Goal: Task Accomplishment & Management: Manage account settings

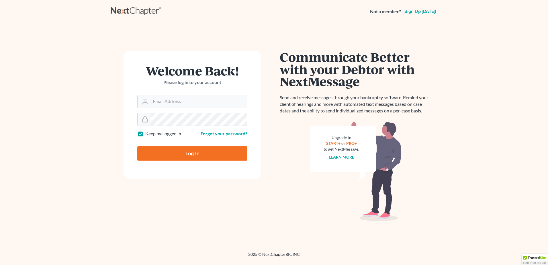
type input "[EMAIL_ADDRESS][DOMAIN_NAME]"
drag, startPoint x: 35, startPoint y: 1, endPoint x: 188, endPoint y: 160, distance: 221.3
click at [188, 161] on form "Welcome Back! Please log in to your account Email Address ebuck@lincolnlegal.or…" at bounding box center [192, 115] width 138 height 128
click at [186, 150] on input "Log In" at bounding box center [192, 153] width 110 height 14
type input "Thinking..."
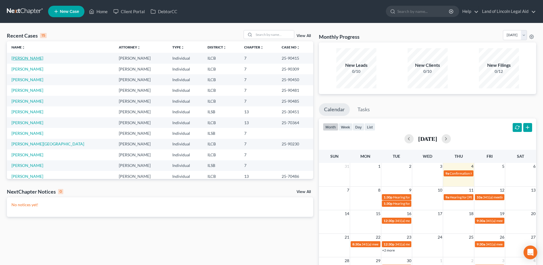
click at [20, 59] on link "[PERSON_NAME]" at bounding box center [27, 58] width 32 height 5
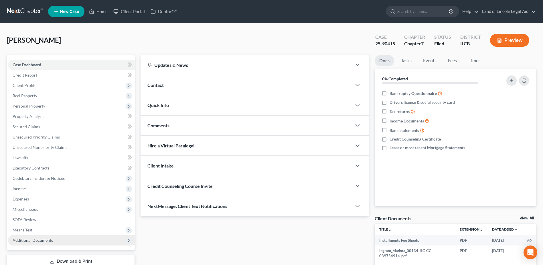
click at [68, 236] on span "Additional Documents" at bounding box center [71, 240] width 127 height 10
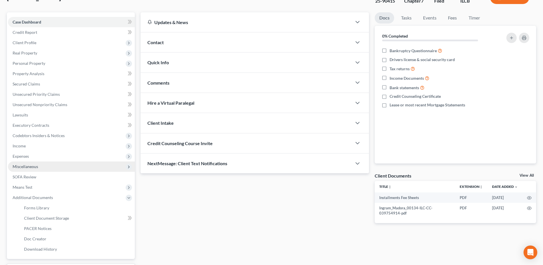
scroll to position [57, 0]
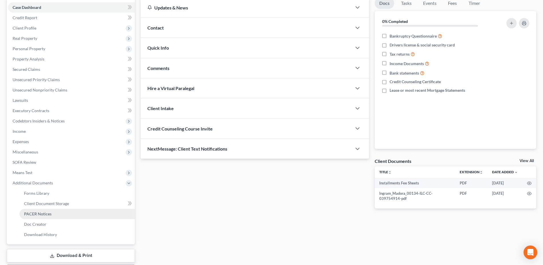
click at [83, 213] on link "PACER Notices" at bounding box center [76, 214] width 115 height 10
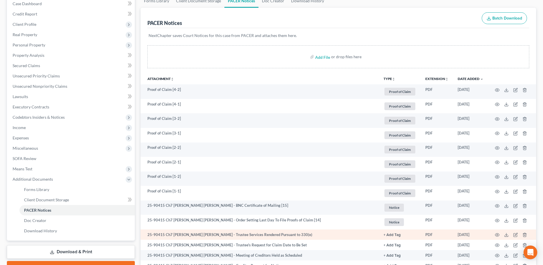
scroll to position [57, 0]
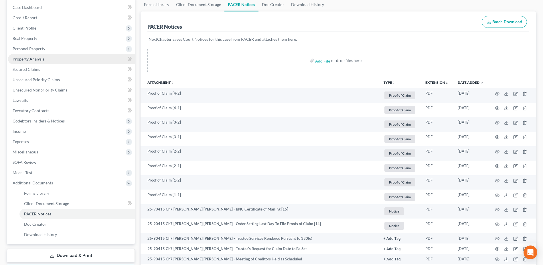
click at [62, 56] on link "Property Analysis" at bounding box center [71, 59] width 127 height 10
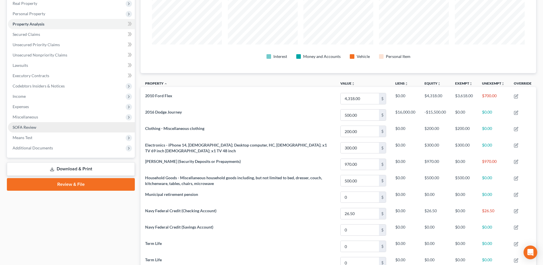
scroll to position [57, 0]
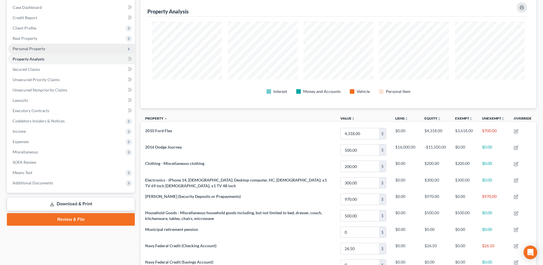
click at [70, 52] on span "Personal Property" at bounding box center [71, 49] width 127 height 10
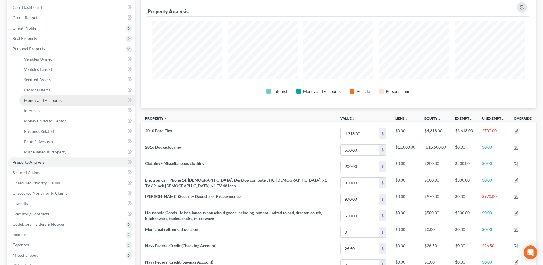
click at [70, 102] on link "Money and Accounts" at bounding box center [76, 100] width 115 height 10
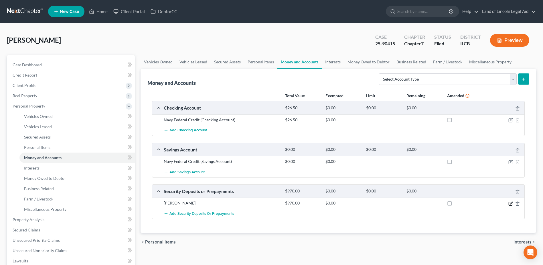
click at [512, 205] on icon "button" at bounding box center [510, 203] width 3 height 3
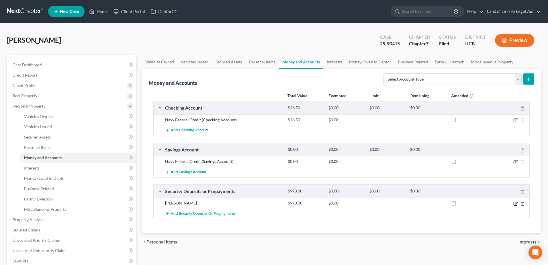
select select "3"
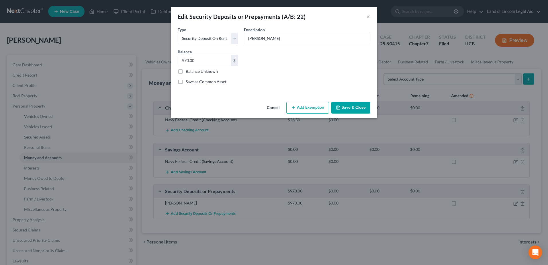
click at [274, 108] on button "Cancel" at bounding box center [273, 107] width 22 height 11
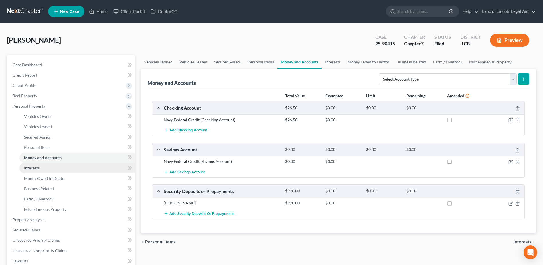
click at [105, 172] on link "Interests" at bounding box center [76, 168] width 115 height 10
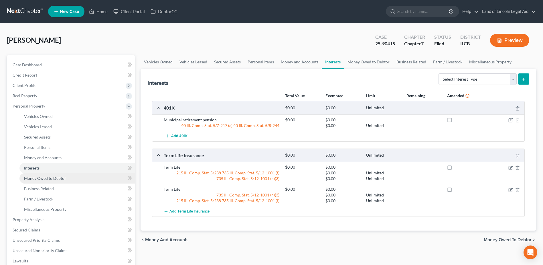
click at [105, 179] on link "Money Owed to Debtor" at bounding box center [76, 178] width 115 height 10
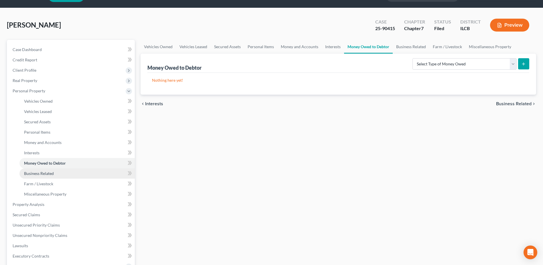
scroll to position [29, 0]
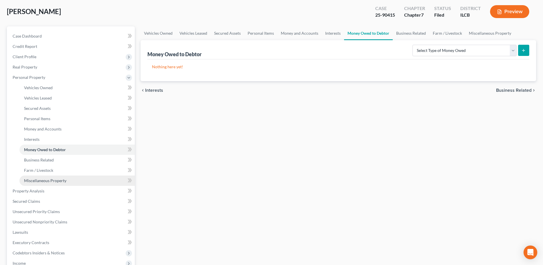
click at [92, 181] on link "Miscellaneous Property" at bounding box center [76, 180] width 115 height 10
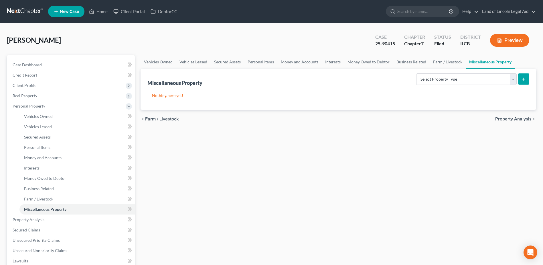
click at [15, 13] on link at bounding box center [25, 11] width 37 height 10
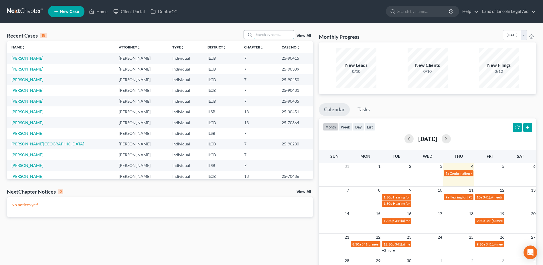
click at [268, 34] on input "search" at bounding box center [274, 34] width 40 height 8
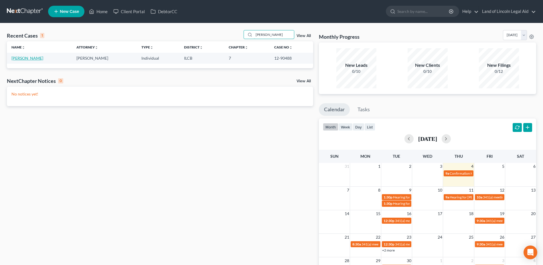
type input "[PERSON_NAME]"
click at [22, 59] on link "[PERSON_NAME]" at bounding box center [27, 58] width 32 height 5
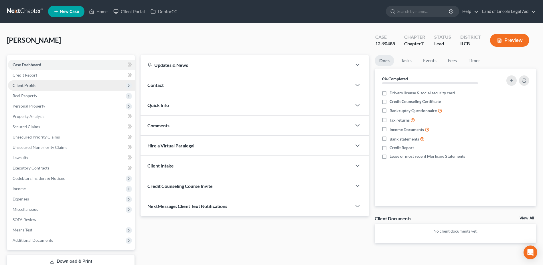
click at [56, 86] on span "Client Profile" at bounding box center [71, 85] width 127 height 10
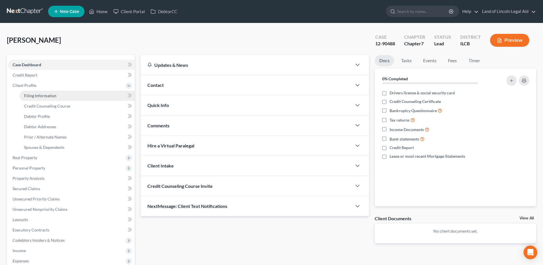
click at [56, 97] on link "Filing Information" at bounding box center [76, 96] width 115 height 10
select select "1"
select select "0"
select select "1"
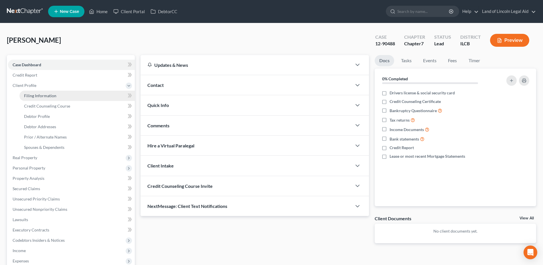
select select "14"
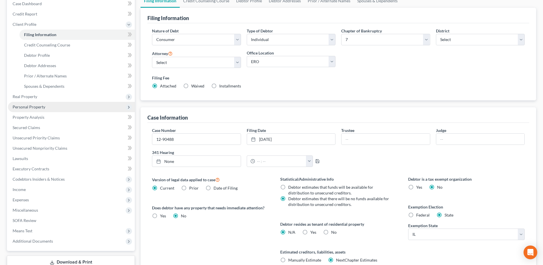
scroll to position [86, 0]
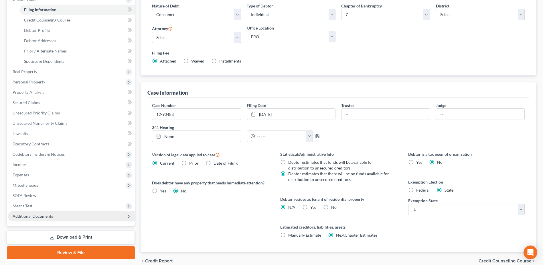
click at [60, 220] on span "Additional Documents" at bounding box center [71, 216] width 127 height 10
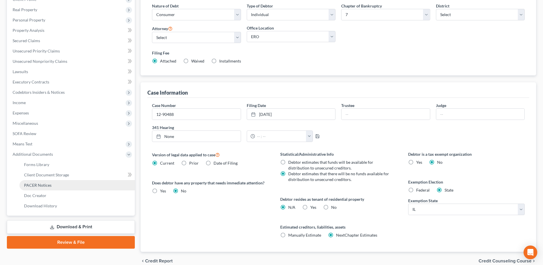
click at [60, 183] on link "PACER Notices" at bounding box center [76, 185] width 115 height 10
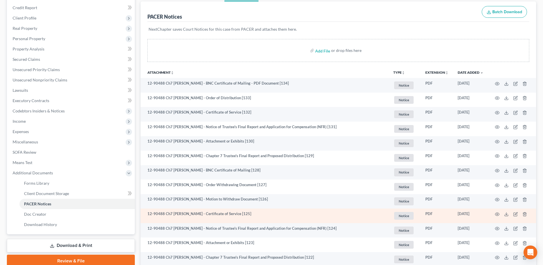
scroll to position [57, 0]
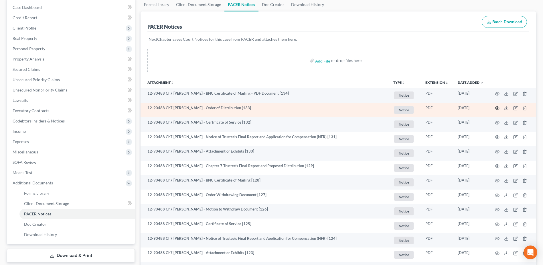
click at [498, 107] on icon "button" at bounding box center [497, 108] width 5 height 5
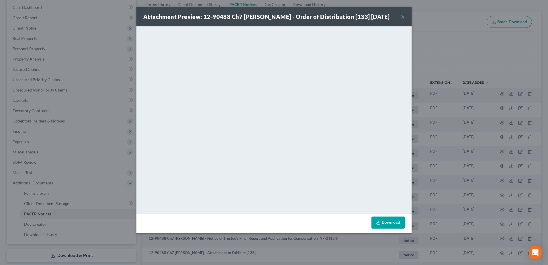
click at [404, 20] on button "×" at bounding box center [402, 16] width 4 height 7
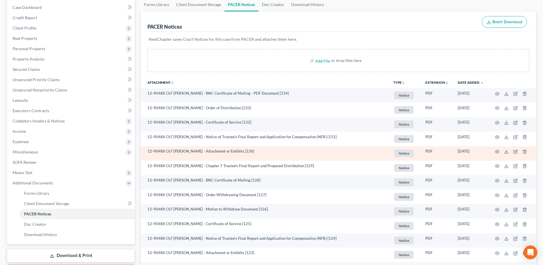
scroll to position [86, 0]
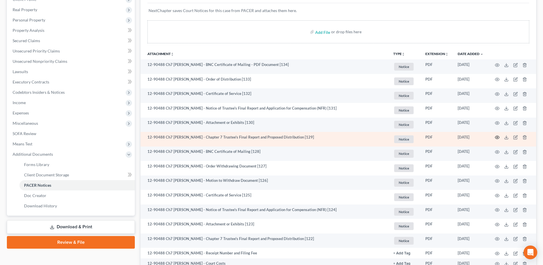
click at [498, 137] on icon "button" at bounding box center [497, 137] width 5 height 5
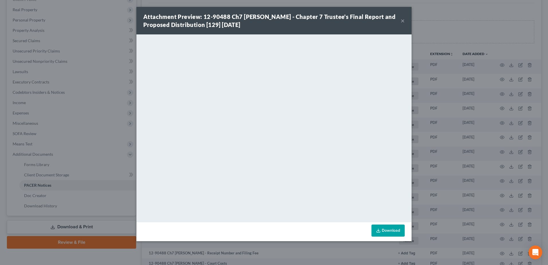
click at [403, 20] on button "×" at bounding box center [402, 20] width 4 height 7
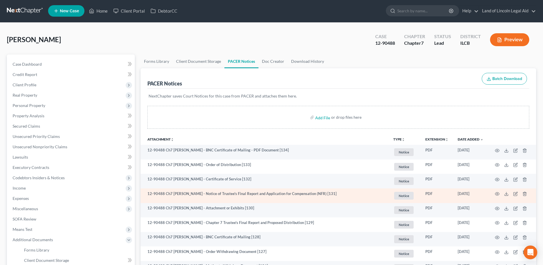
scroll to position [0, 0]
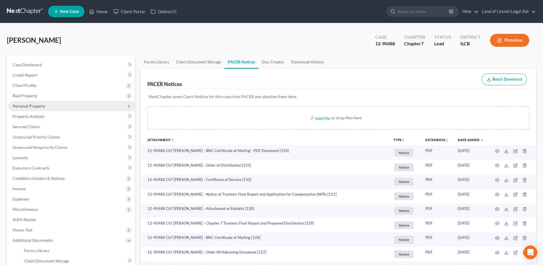
click at [76, 110] on span "Personal Property" at bounding box center [71, 106] width 127 height 10
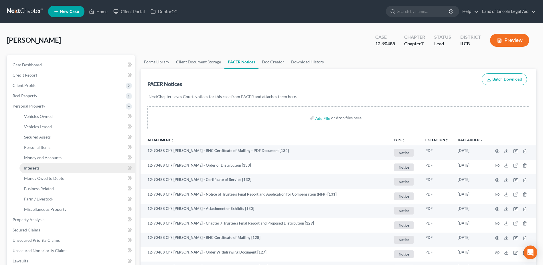
click at [79, 170] on link "Interests" at bounding box center [76, 168] width 115 height 10
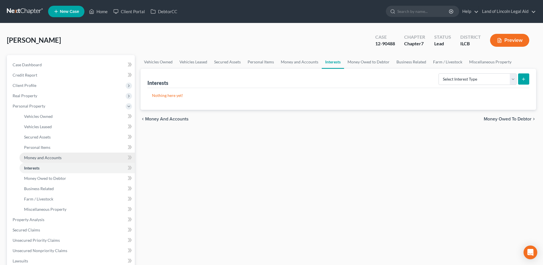
click at [80, 154] on link "Money and Accounts" at bounding box center [76, 157] width 115 height 10
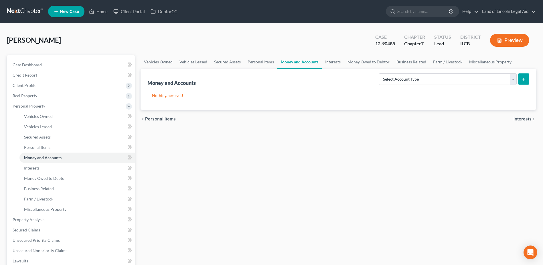
click at [25, 10] on link at bounding box center [25, 11] width 37 height 10
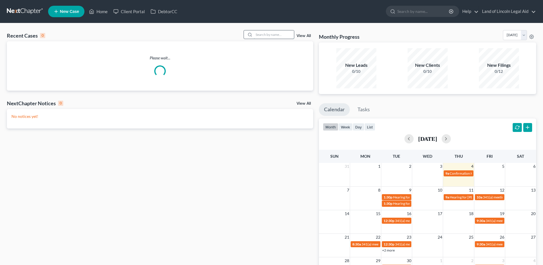
click at [267, 35] on input "search" at bounding box center [274, 34] width 40 height 8
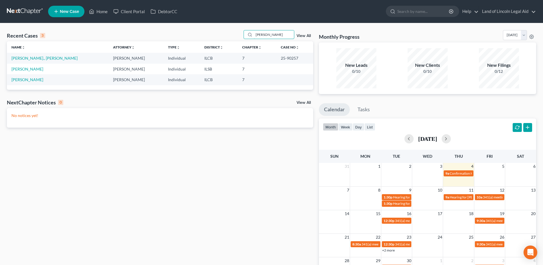
type input "johnson"
click at [309, 35] on link "View All" at bounding box center [304, 36] width 14 height 4
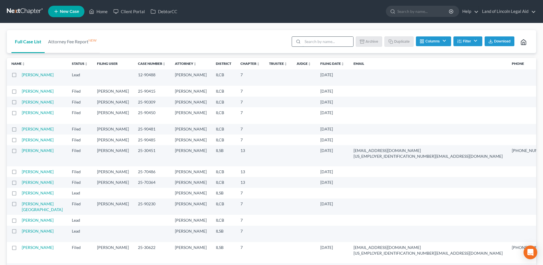
click at [326, 41] on input "search" at bounding box center [328, 42] width 51 height 10
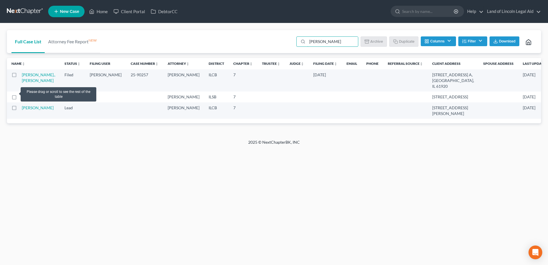
click at [19, 98] on label at bounding box center [19, 98] width 0 height 0
type input "Johnson"
click at [22, 94] on input "checkbox" at bounding box center [24, 96] width 4 height 4
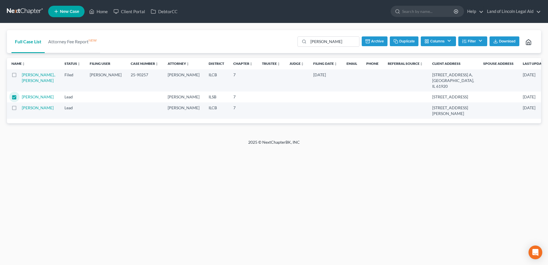
click at [376, 39] on button "Archive" at bounding box center [375, 41] width 26 height 10
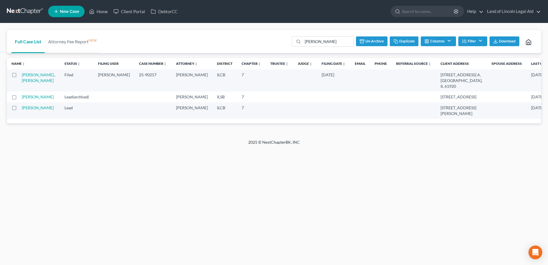
checkbox input "false"
click at [28, 75] on link "[PERSON_NAME]., [PERSON_NAME]" at bounding box center [39, 77] width 34 height 11
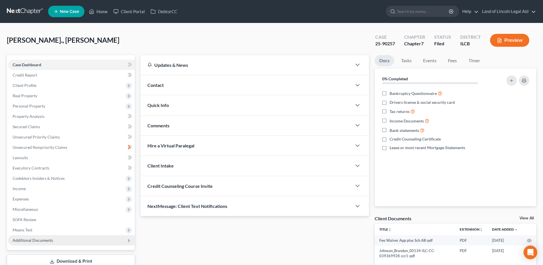
click at [87, 241] on span "Additional Documents" at bounding box center [71, 240] width 127 height 10
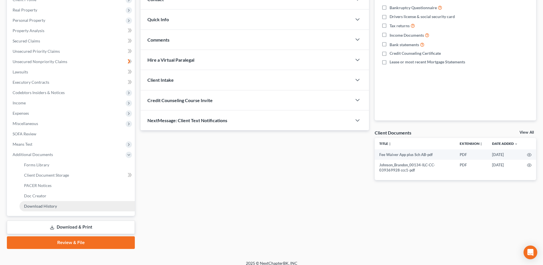
scroll to position [86, 0]
click at [76, 180] on link "PACER Notices" at bounding box center [76, 185] width 115 height 10
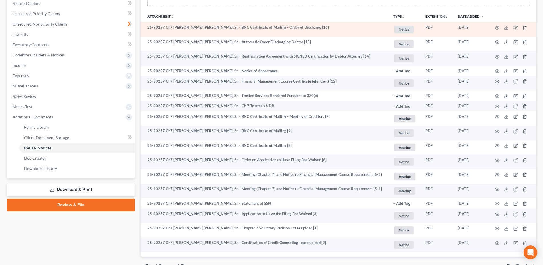
scroll to position [155, 0]
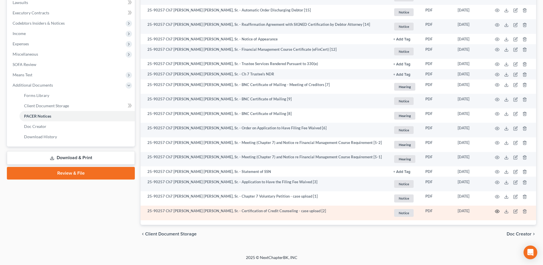
click at [499, 211] on icon "button" at bounding box center [497, 211] width 5 height 5
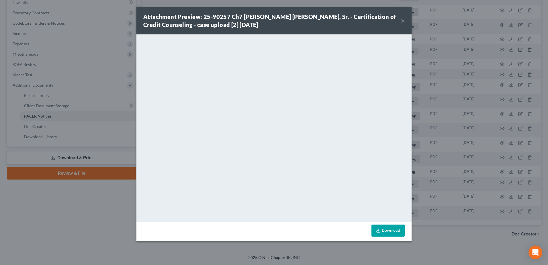
click at [403, 21] on button "×" at bounding box center [402, 20] width 4 height 7
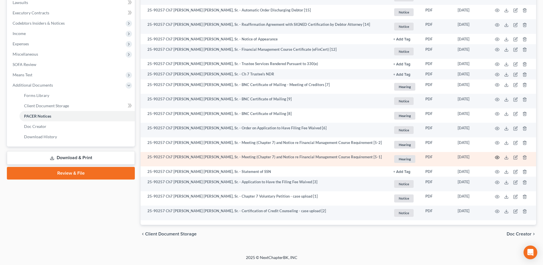
click at [498, 156] on icon "button" at bounding box center [498, 157] width 4 height 3
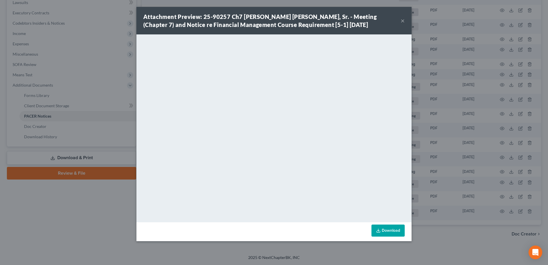
click at [400, 23] on button "×" at bounding box center [402, 20] width 4 height 7
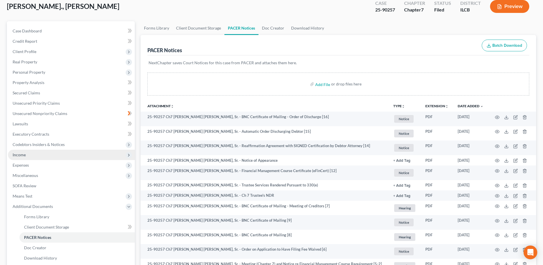
scroll to position [0, 0]
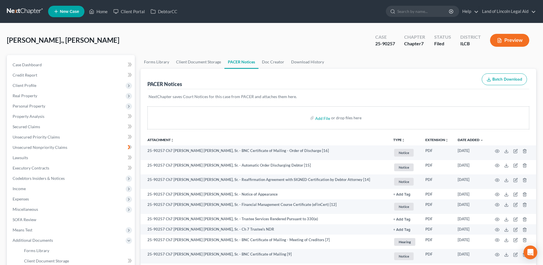
click at [27, 11] on link at bounding box center [25, 11] width 37 height 10
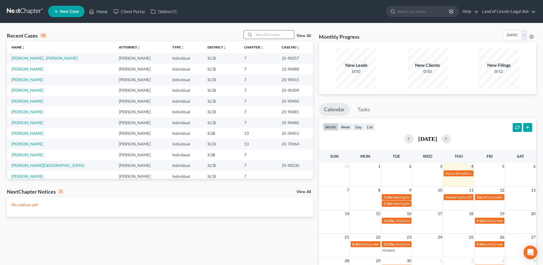
click at [272, 35] on input "search" at bounding box center [274, 34] width 40 height 8
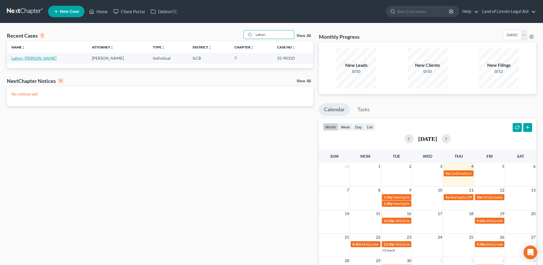
type input "Lahori"
click at [21, 58] on link "Lahori, Quiana" at bounding box center [33, 58] width 45 height 5
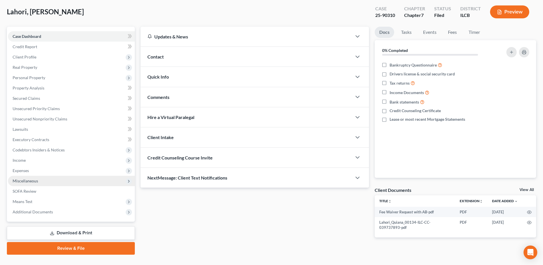
scroll to position [29, 0]
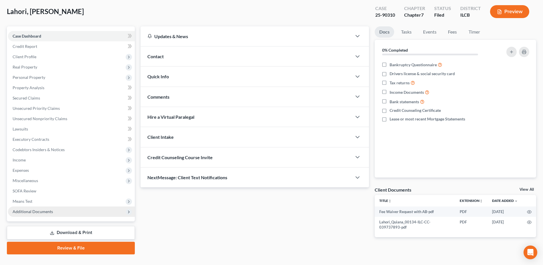
click at [77, 213] on span "Additional Documents" at bounding box center [71, 211] width 127 height 10
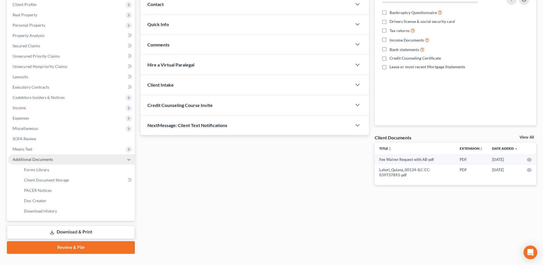
scroll to position [86, 0]
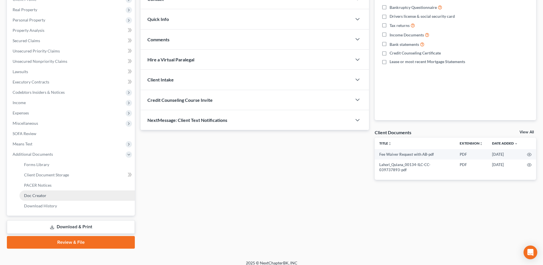
click at [73, 190] on link "Doc Creator" at bounding box center [76, 195] width 115 height 10
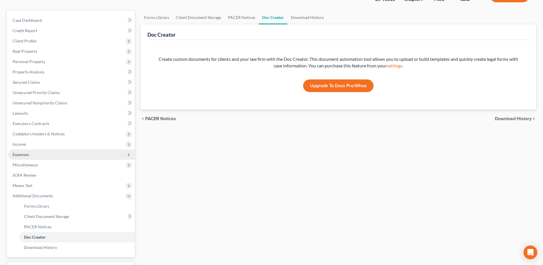
scroll to position [57, 0]
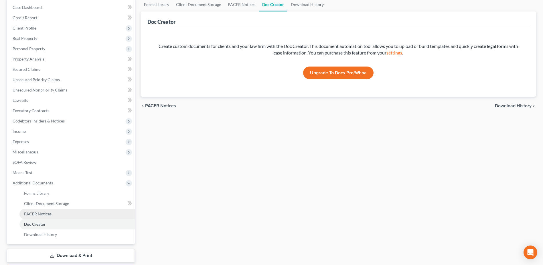
click at [67, 214] on link "PACER Notices" at bounding box center [76, 214] width 115 height 10
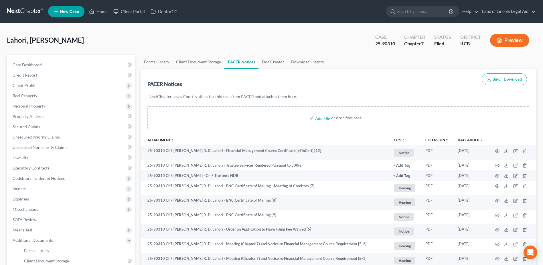
click at [21, 12] on link at bounding box center [25, 11] width 37 height 10
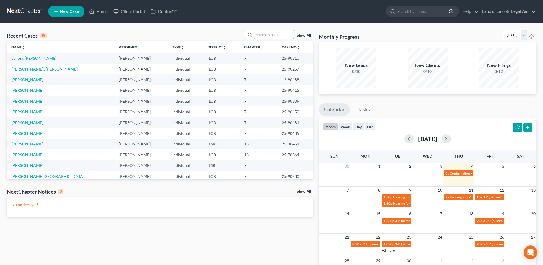
click at [273, 34] on input "search" at bounding box center [274, 34] width 40 height 8
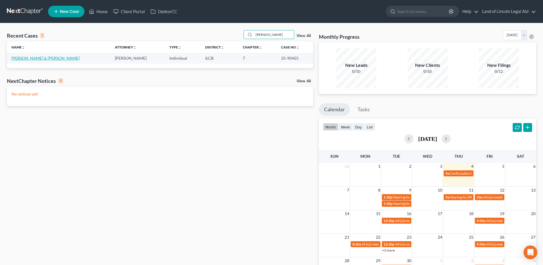
type input "[PERSON_NAME]"
click at [28, 58] on link "[PERSON_NAME] & [PERSON_NAME]" at bounding box center [45, 58] width 68 height 5
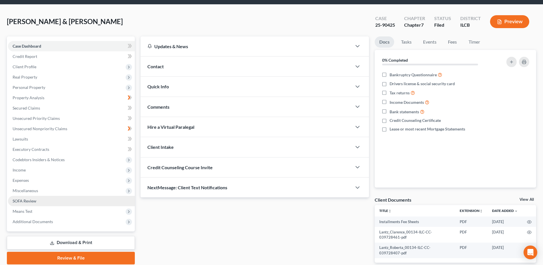
scroll to position [29, 0]
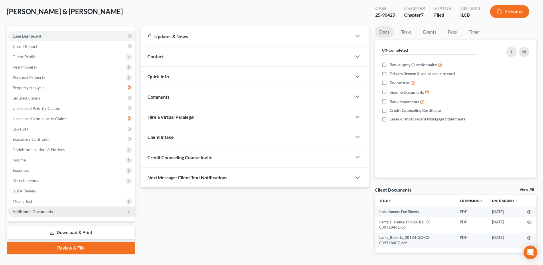
click at [86, 211] on span "Additional Documents" at bounding box center [71, 211] width 127 height 10
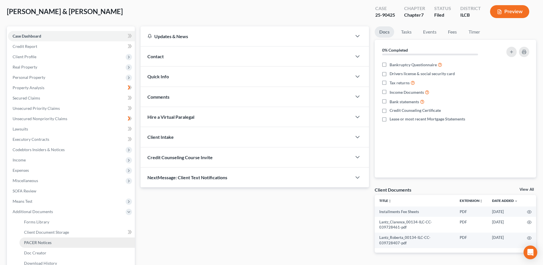
click at [85, 243] on link "PACER Notices" at bounding box center [76, 242] width 115 height 10
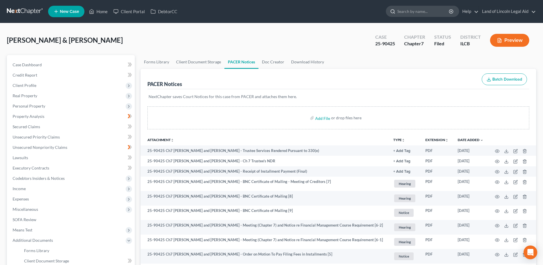
click at [419, 14] on input "search" at bounding box center [424, 11] width 52 height 11
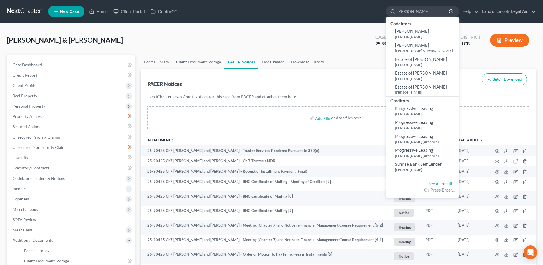
type input "[PERSON_NAME]"
click at [26, 11] on link at bounding box center [25, 11] width 37 height 10
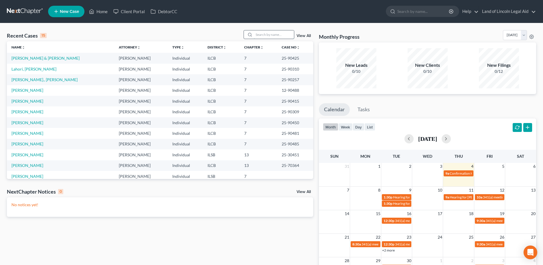
click at [280, 36] on input "search" at bounding box center [274, 34] width 40 height 8
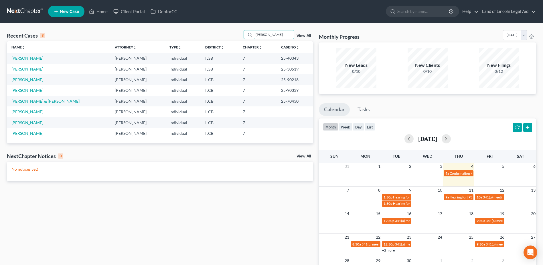
type input "[PERSON_NAME]"
click at [22, 91] on link "[PERSON_NAME]" at bounding box center [27, 90] width 32 height 5
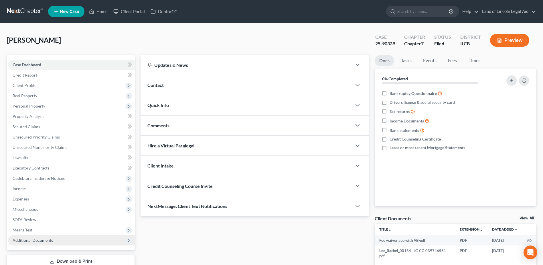
click at [65, 244] on span "Additional Documents" at bounding box center [71, 240] width 127 height 10
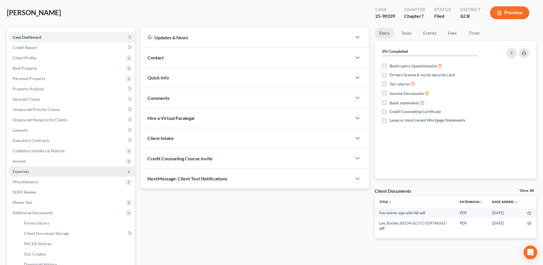
scroll to position [57, 0]
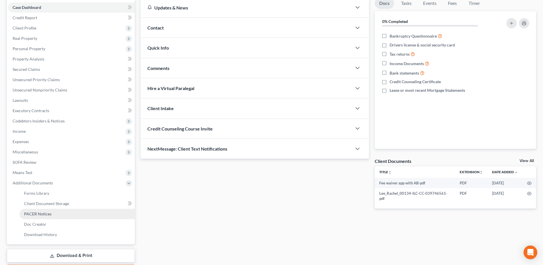
click at [85, 215] on link "PACER Notices" at bounding box center [76, 214] width 115 height 10
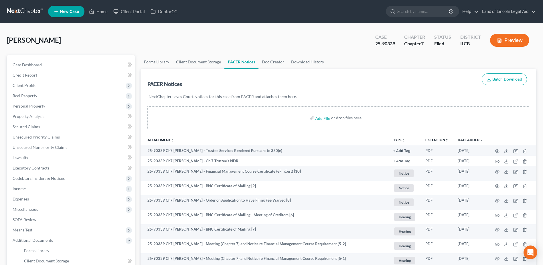
click at [23, 13] on link at bounding box center [25, 11] width 37 height 10
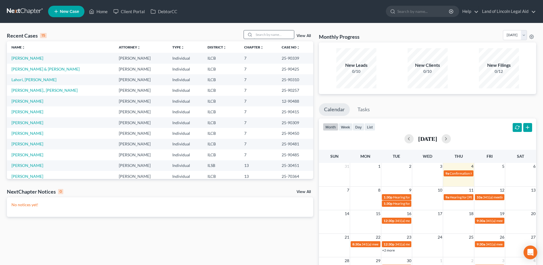
click at [267, 37] on input "search" at bounding box center [274, 34] width 40 height 8
type input "[PERSON_NAME]"
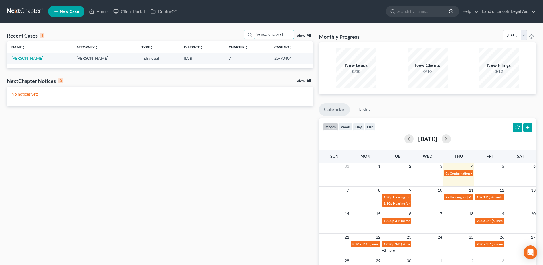
type input "[PERSON_NAME]"
click at [25, 61] on td "[PERSON_NAME]" at bounding box center [39, 58] width 65 height 11
click at [23, 57] on link "[PERSON_NAME]" at bounding box center [27, 58] width 32 height 5
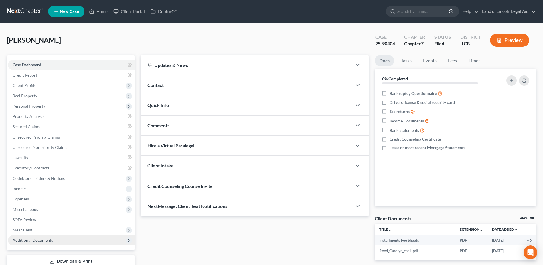
click at [44, 238] on span "Additional Documents" at bounding box center [33, 239] width 40 height 5
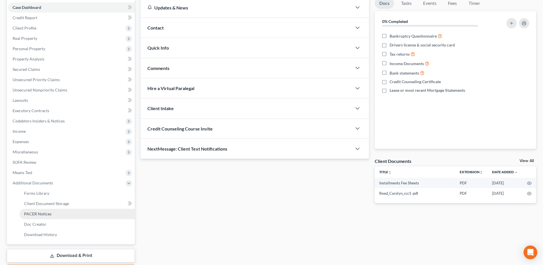
click at [68, 214] on link "PACER Notices" at bounding box center [76, 214] width 115 height 10
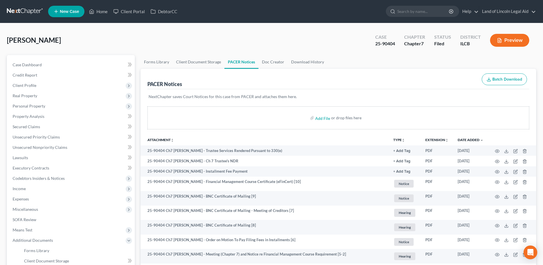
click at [17, 11] on link at bounding box center [25, 11] width 37 height 10
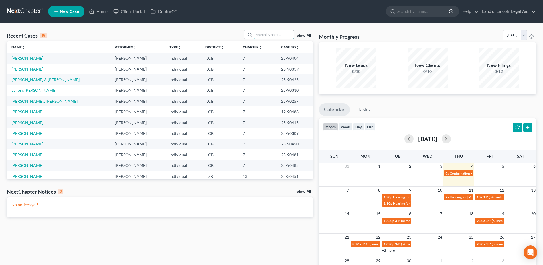
click at [272, 36] on input "search" at bounding box center [274, 34] width 40 height 8
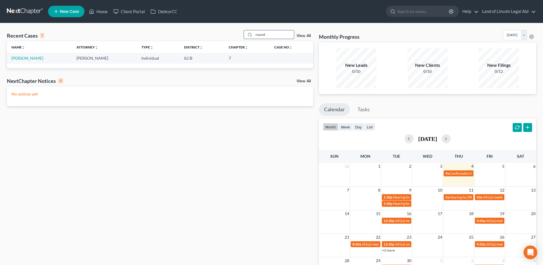
click at [261, 33] on input "round" at bounding box center [274, 34] width 40 height 8
type input "tate"
click at [26, 58] on link "[PERSON_NAME]" at bounding box center [27, 58] width 32 height 5
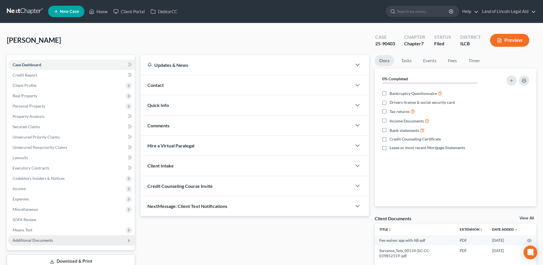
click at [38, 242] on span "Additional Documents" at bounding box center [33, 239] width 40 height 5
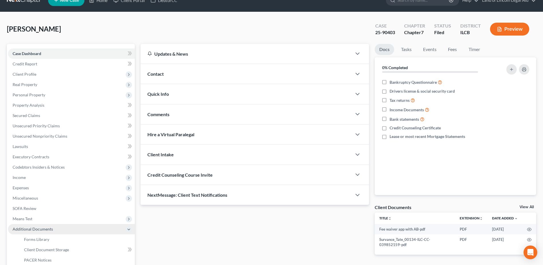
scroll to position [29, 0]
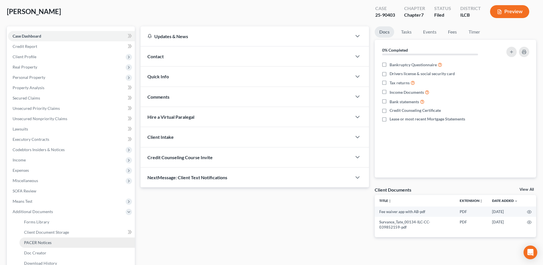
click at [51, 241] on span "PACER Notices" at bounding box center [38, 242] width 28 height 5
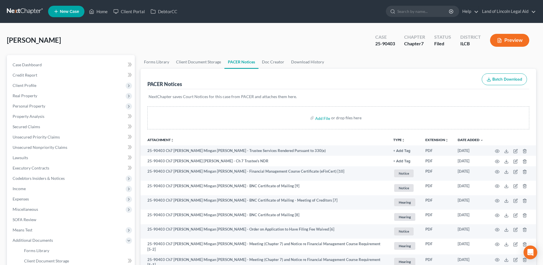
click at [10, 8] on link at bounding box center [25, 11] width 37 height 10
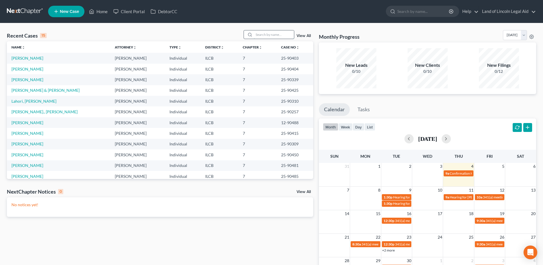
click at [275, 34] on input "search" at bounding box center [274, 34] width 40 height 8
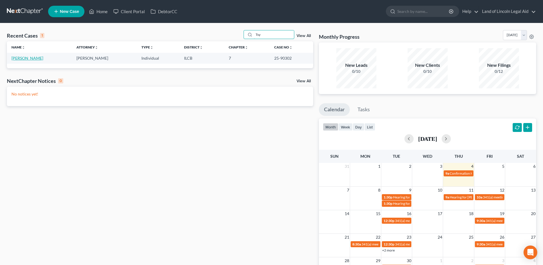
type input "Tsy"
click at [34, 58] on link "Tsysar, Svitlana" at bounding box center [27, 58] width 32 height 5
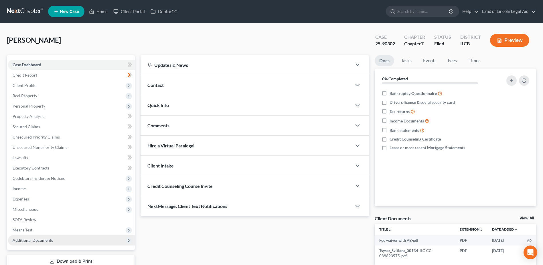
click at [55, 241] on span "Additional Documents" at bounding box center [71, 240] width 127 height 10
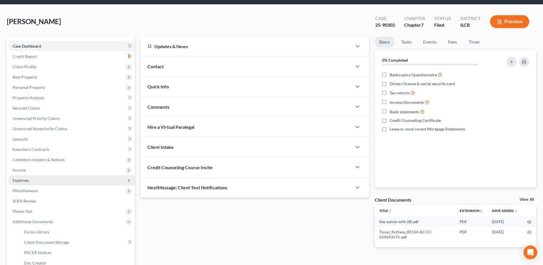
scroll to position [57, 0]
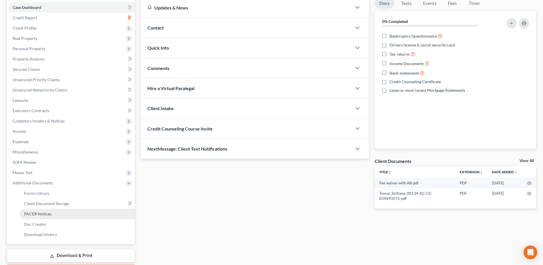
click at [76, 215] on link "PACER Notices" at bounding box center [76, 214] width 115 height 10
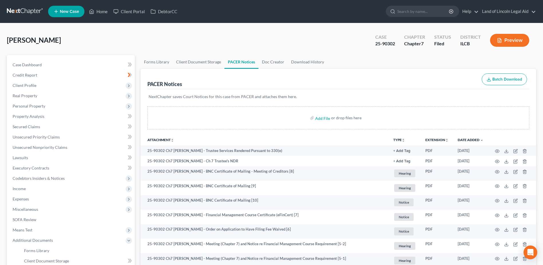
click at [27, 9] on link at bounding box center [25, 11] width 37 height 10
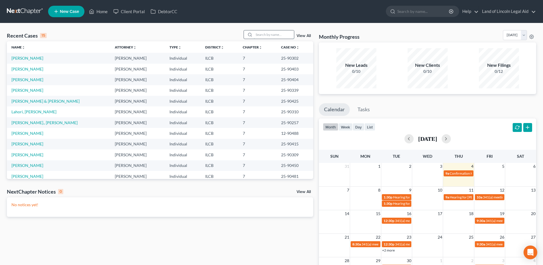
click at [266, 36] on input "search" at bounding box center [274, 34] width 40 height 8
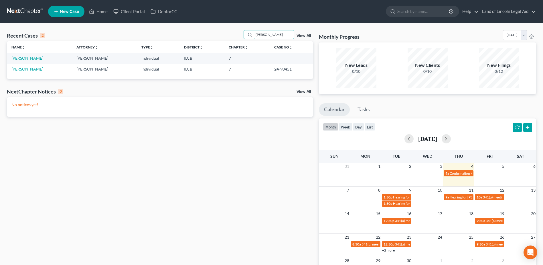
type input "[PERSON_NAME]"
click at [30, 71] on link "[PERSON_NAME]" at bounding box center [27, 68] width 32 height 5
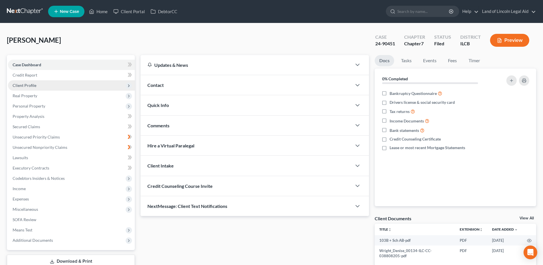
click at [94, 85] on span "Client Profile" at bounding box center [71, 85] width 127 height 10
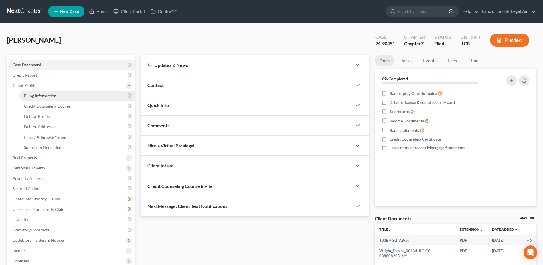
click at [87, 97] on link "Filing Information" at bounding box center [76, 96] width 115 height 10
select select "1"
select select "0"
select select "1"
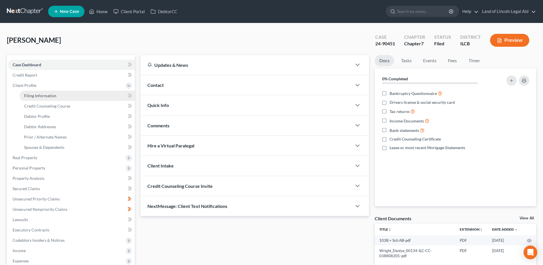
select select "14"
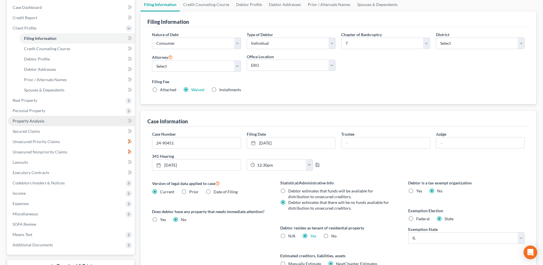
scroll to position [86, 0]
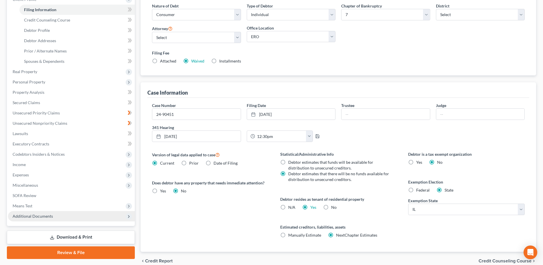
click at [85, 218] on span "Additional Documents" at bounding box center [71, 216] width 127 height 10
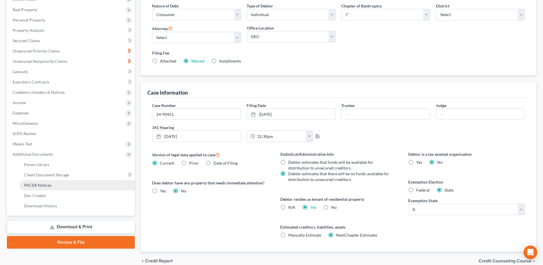
click at [69, 183] on link "PACER Notices" at bounding box center [76, 185] width 115 height 10
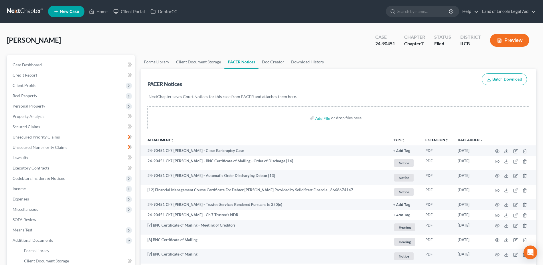
click at [21, 9] on link at bounding box center [25, 11] width 37 height 10
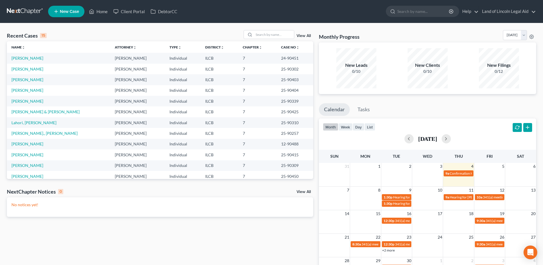
click at [301, 35] on link "View All" at bounding box center [304, 36] width 14 height 4
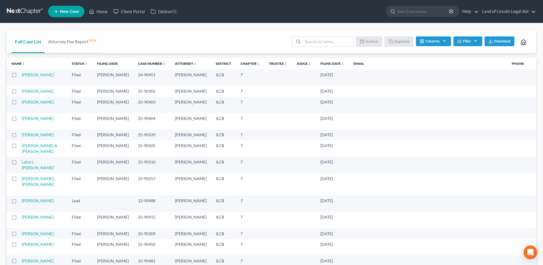
click at [19, 76] on label at bounding box center [19, 76] width 0 height 0
click at [22, 75] on input "checkbox" at bounding box center [24, 74] width 4 height 4
click at [373, 41] on button "Archive" at bounding box center [370, 41] width 26 height 10
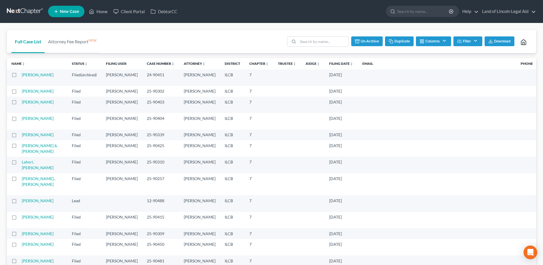
checkbox input "false"
click at [27, 8] on link at bounding box center [25, 11] width 37 height 10
